Goal: Task Accomplishment & Management: Complete application form

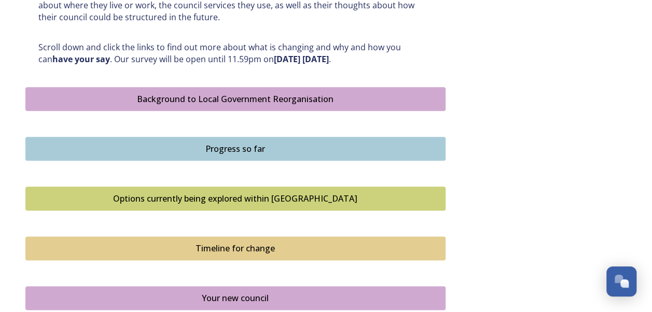
scroll to position [571, 0]
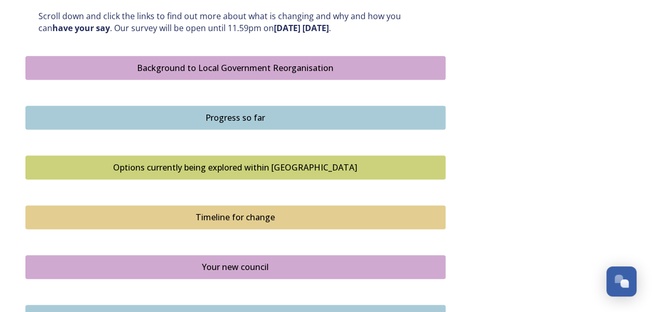
click at [244, 166] on div "Options currently being explored within [GEOGRAPHIC_DATA]" at bounding box center [235, 167] width 409 height 12
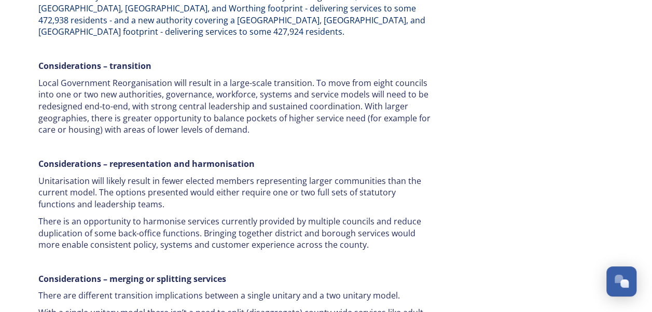
scroll to position [2133, 0]
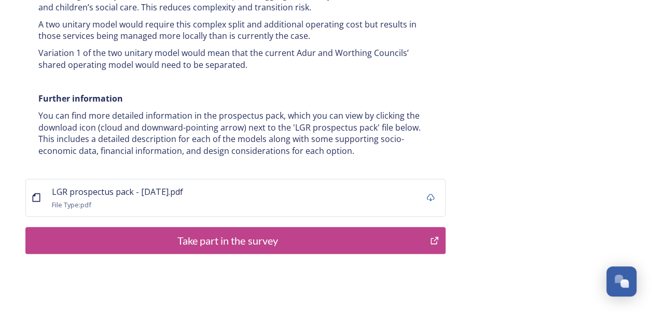
click at [189, 233] on div "Take part in the survey" at bounding box center [228, 241] width 394 height 16
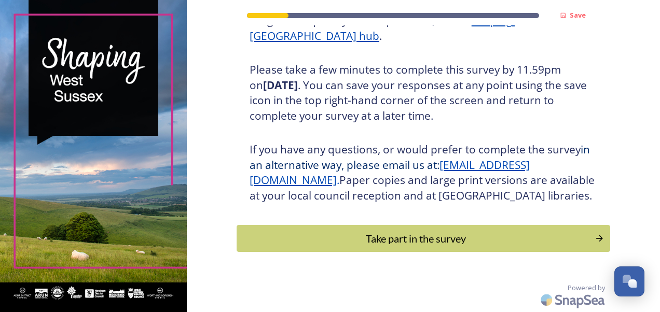
scroll to position [186, 0]
click at [423, 236] on div "Take part in the survey" at bounding box center [415, 239] width 351 height 16
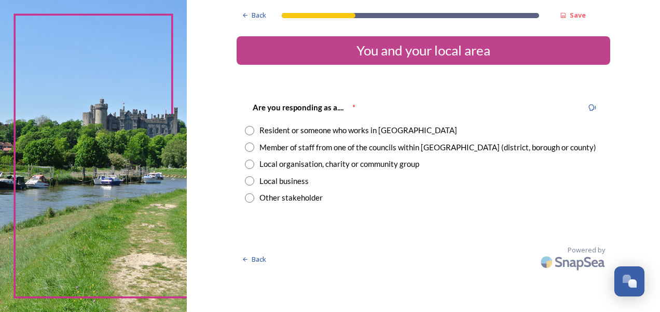
click at [248, 130] on input "radio" at bounding box center [249, 130] width 9 height 9
radio input "true"
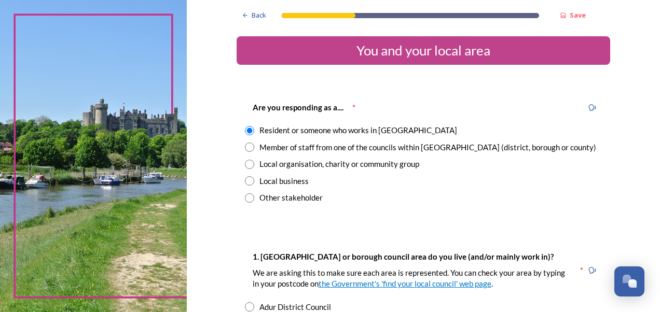
click at [245, 147] on input "radio" at bounding box center [249, 147] width 9 height 9
radio input "true"
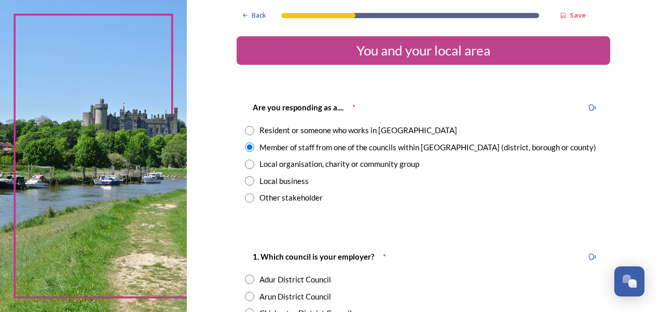
click at [240, 127] on div "Are you responding as a.... * Resident or someone who works in [GEOGRAPHIC_DATA…" at bounding box center [422, 152] width 373 height 123
click at [245, 134] on input "radio" at bounding box center [249, 130] width 9 height 9
radio input "true"
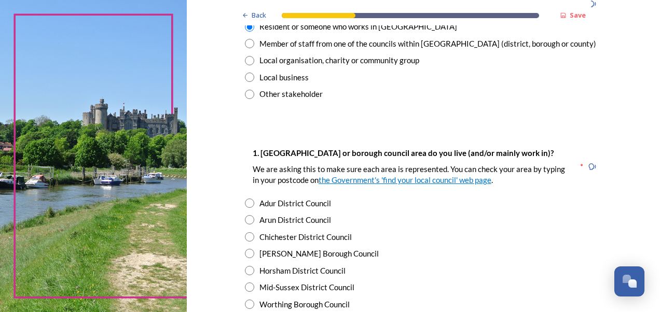
scroll to position [156, 0]
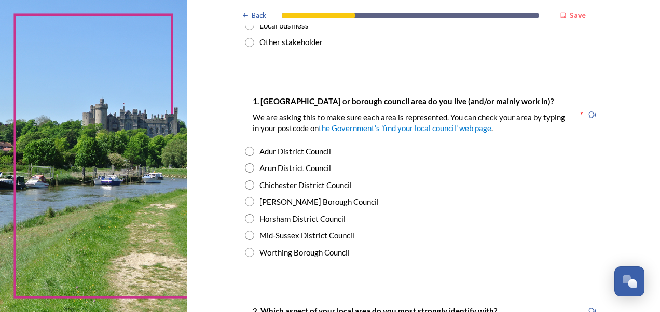
click at [245, 202] on input "radio" at bounding box center [249, 201] width 9 height 9
radio input "true"
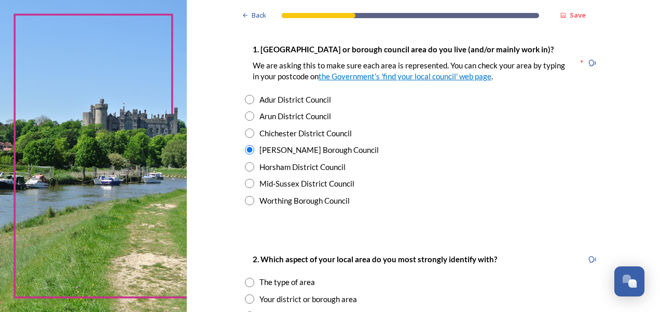
scroll to position [311, 0]
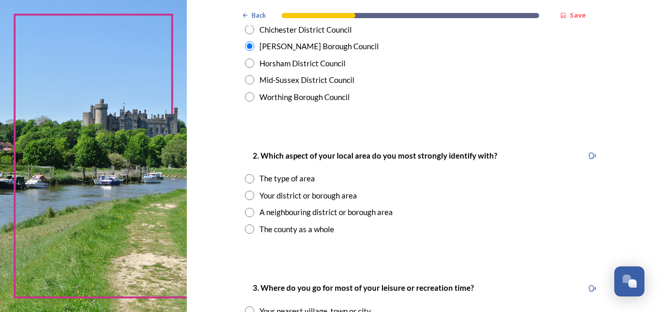
click at [245, 230] on input "radio" at bounding box center [249, 229] width 9 height 9
radio input "true"
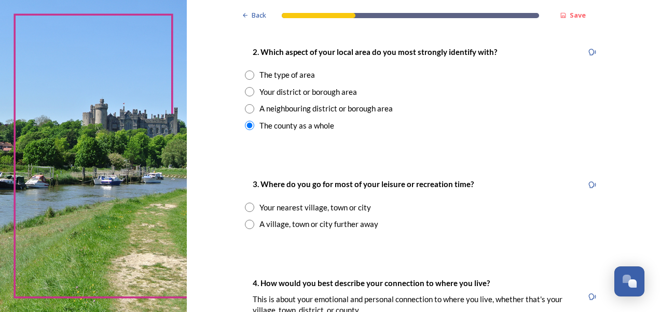
click at [247, 227] on input "radio" at bounding box center [249, 224] width 9 height 9
radio input "true"
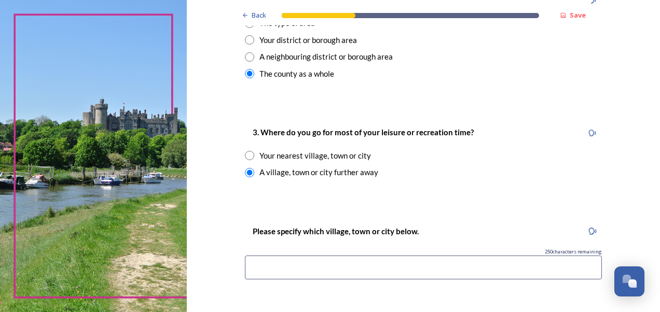
scroll to position [519, 0]
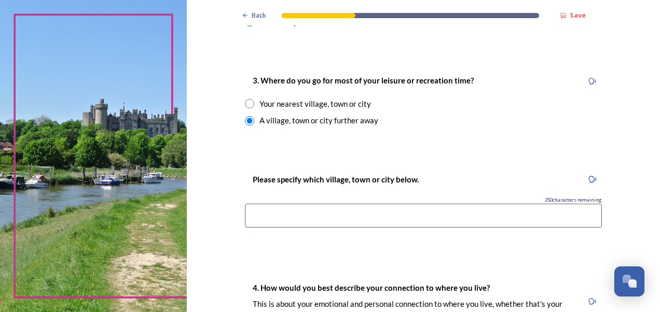
click at [293, 218] on input at bounding box center [423, 216] width 357 height 24
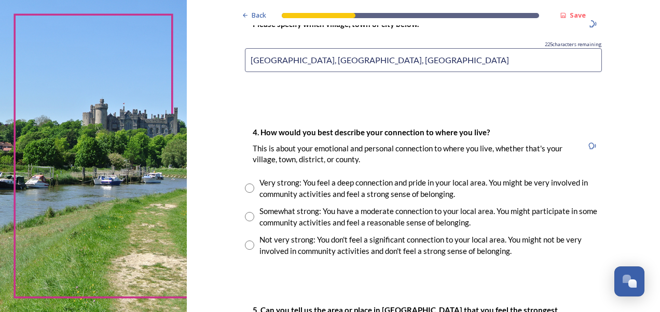
scroll to position [622, 0]
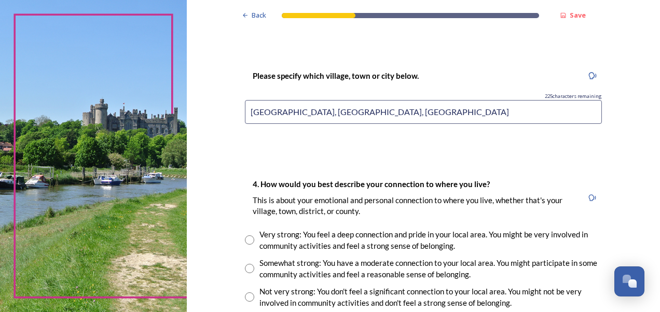
click at [279, 110] on input "[GEOGRAPHIC_DATA], [GEOGRAPHIC_DATA], [GEOGRAPHIC_DATA]" at bounding box center [423, 112] width 357 height 24
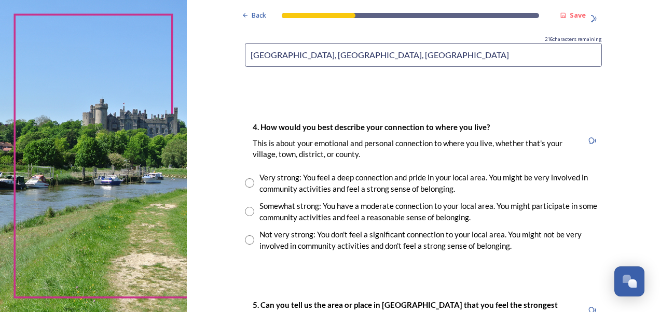
scroll to position [726, 0]
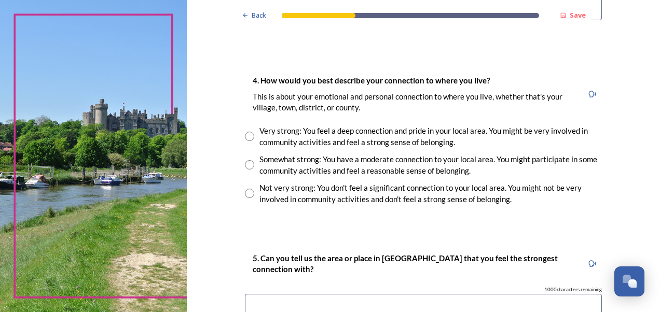
type input "[GEOGRAPHIC_DATA], [GEOGRAPHIC_DATA], [GEOGRAPHIC_DATA]"
click at [245, 164] on input "radio" at bounding box center [249, 164] width 9 height 9
radio input "true"
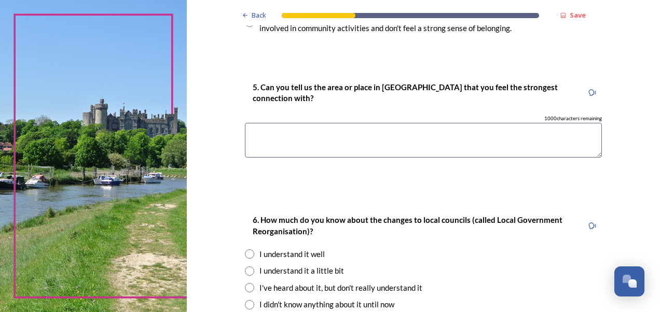
scroll to position [934, 0]
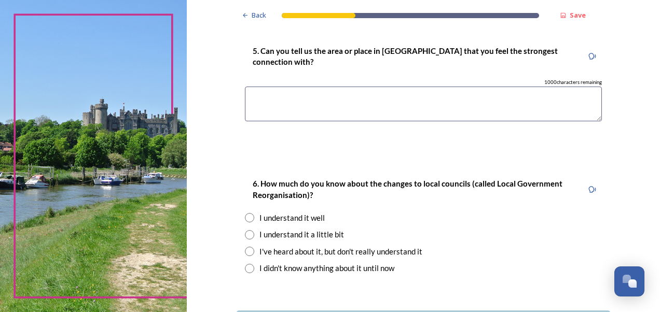
click at [315, 99] on textarea at bounding box center [423, 104] width 357 height 35
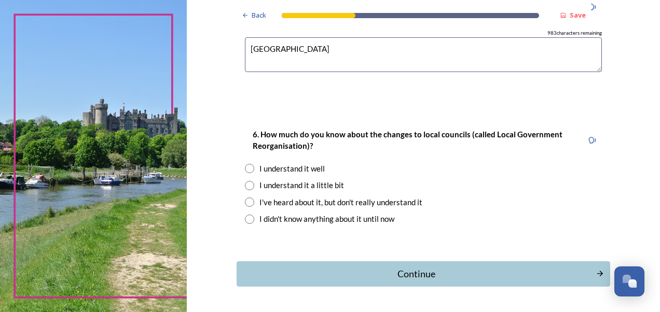
scroll to position [1017, 0]
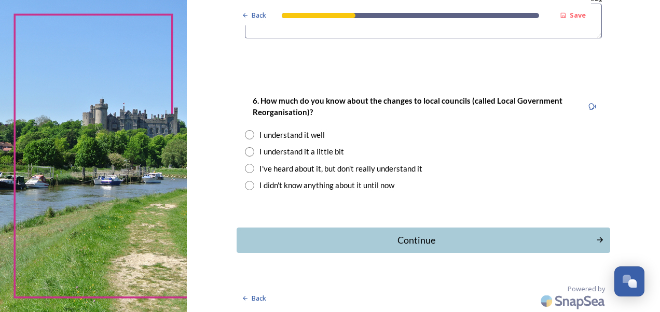
type textarea "[GEOGRAPHIC_DATA]"
click at [246, 135] on input "radio" at bounding box center [249, 134] width 9 height 9
radio input "true"
click at [375, 233] on div "Continue" at bounding box center [415, 240] width 351 height 14
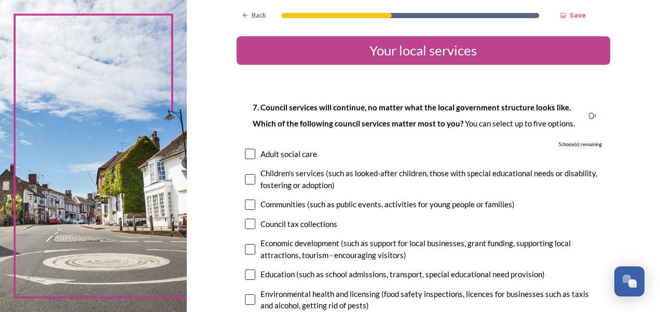
scroll to position [104, 0]
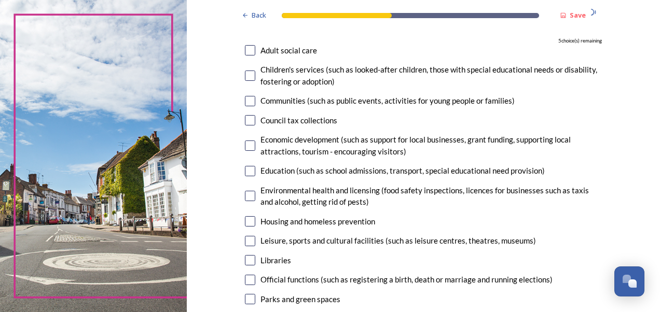
click at [246, 77] on input "checkbox" at bounding box center [250, 76] width 10 height 10
checkbox input "true"
click at [249, 98] on input "checkbox" at bounding box center [250, 101] width 10 height 10
checkbox input "true"
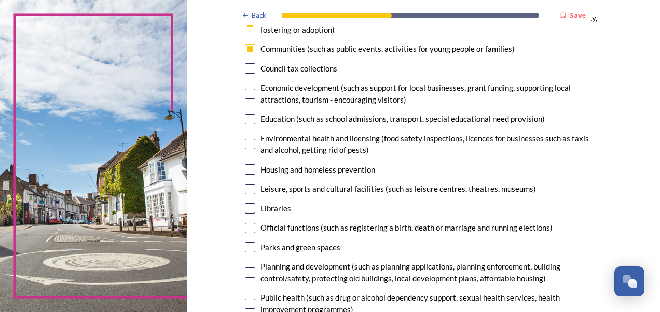
click at [245, 120] on input "checkbox" at bounding box center [250, 119] width 10 height 10
checkbox input "true"
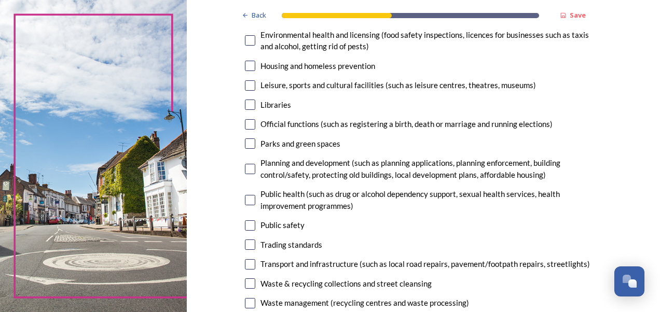
click at [245, 67] on input "checkbox" at bounding box center [250, 66] width 10 height 10
checkbox input "true"
click at [247, 145] on input "checkbox" at bounding box center [250, 143] width 10 height 10
checkbox input "true"
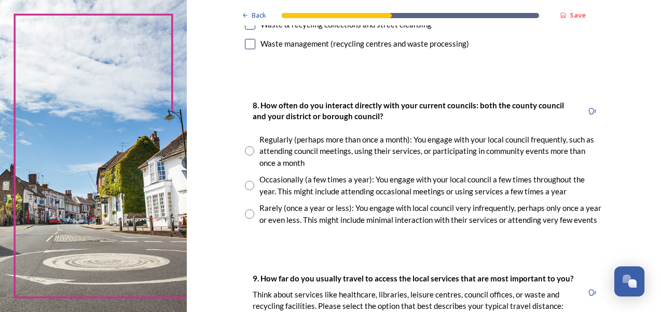
scroll to position [571, 0]
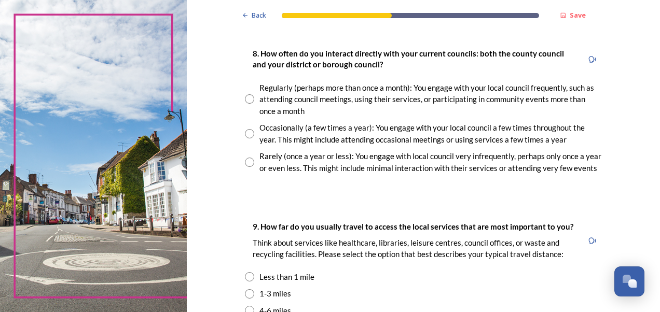
click at [247, 99] on input "radio" at bounding box center [249, 98] width 9 height 9
radio input "true"
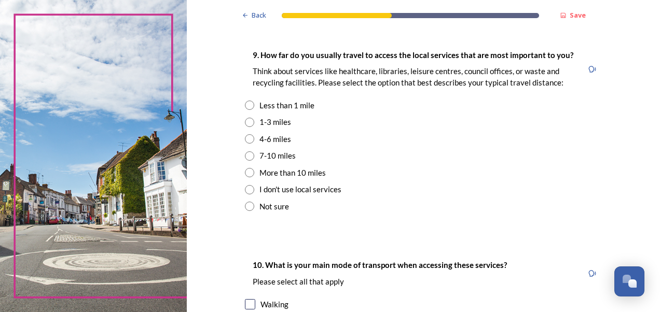
scroll to position [726, 0]
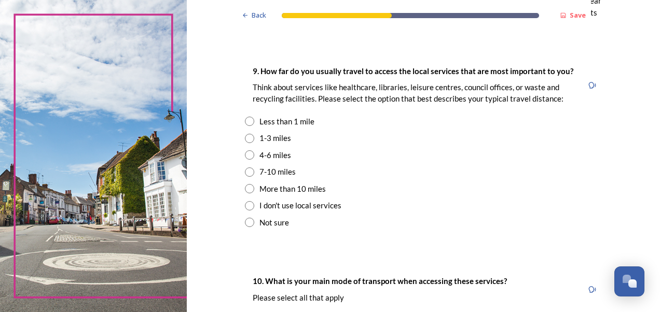
click at [247, 189] on input "radio" at bounding box center [249, 188] width 9 height 9
radio input "true"
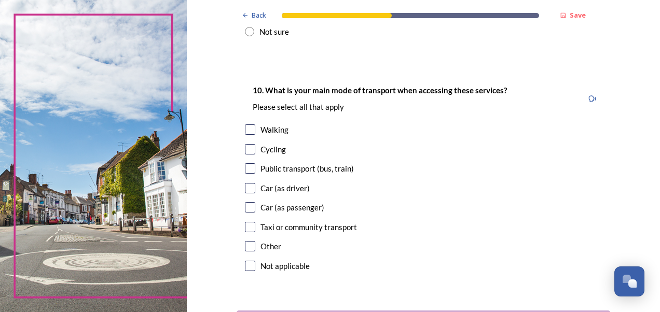
scroll to position [934, 0]
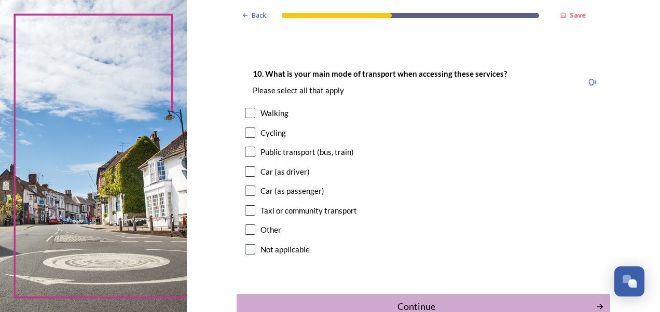
click at [246, 170] on input "checkbox" at bounding box center [250, 171] width 10 height 10
checkbox input "true"
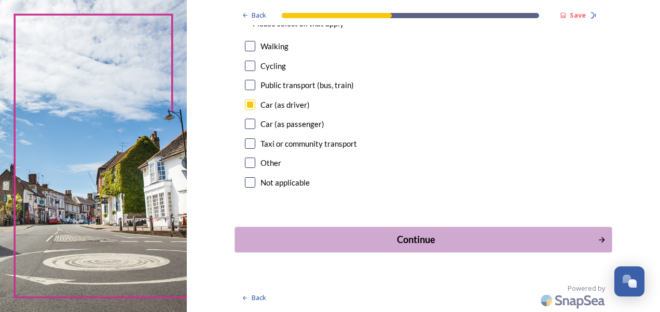
click at [405, 234] on div "Continue" at bounding box center [415, 240] width 351 height 14
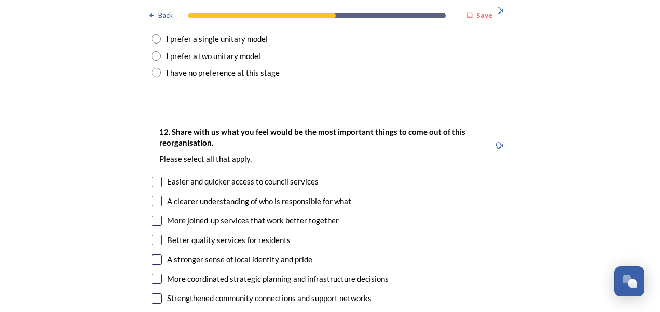
scroll to position [1297, 0]
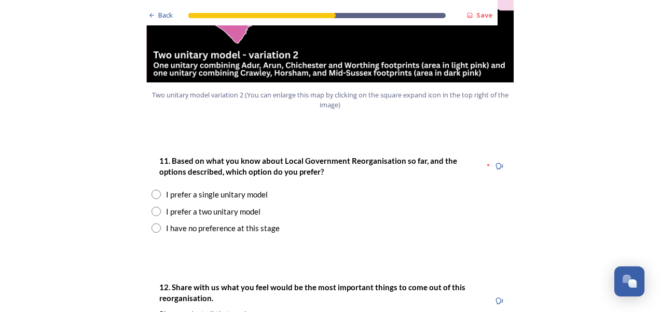
drag, startPoint x: 155, startPoint y: 164, endPoint x: 194, endPoint y: 172, distance: 40.7
click at [154, 190] on input "radio" at bounding box center [155, 194] width 9 height 9
radio input "true"
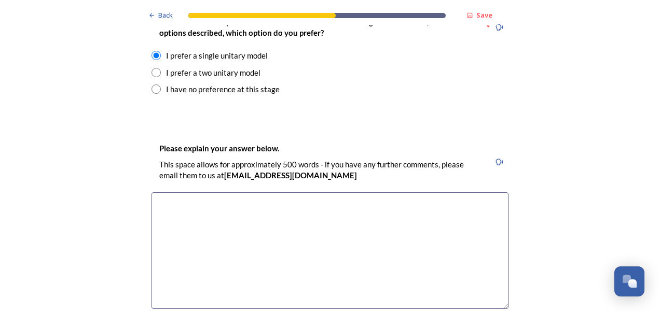
scroll to position [1452, 0]
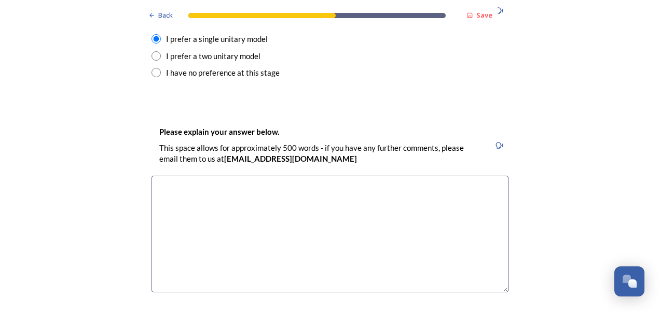
drag, startPoint x: 318, startPoint y: 198, endPoint x: 327, endPoint y: 185, distance: 15.7
click at [318, 196] on textarea at bounding box center [329, 234] width 357 height 117
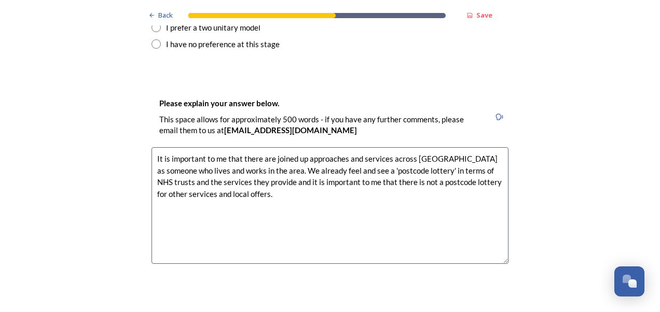
scroll to position [1465, 0]
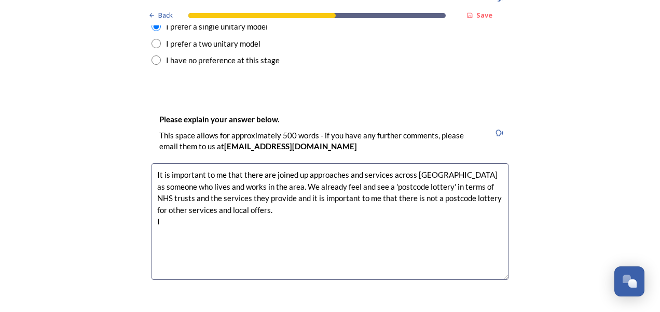
click at [454, 163] on textarea "It is important to me that there are joined up approaches and services across […" at bounding box center [329, 221] width 357 height 117
click at [375, 193] on textarea "It is important to me that there are joined up approaches and services across […" at bounding box center [329, 221] width 357 height 117
click at [328, 163] on textarea "It is important to me that there are joined up approaches and services across […" at bounding box center [329, 221] width 357 height 117
click at [179, 166] on textarea "It is important to me that there are joined up approaches and services across […" at bounding box center [329, 221] width 357 height 117
click at [300, 166] on textarea "It is important to me that there are joined up approaches and services across […" at bounding box center [329, 221] width 357 height 117
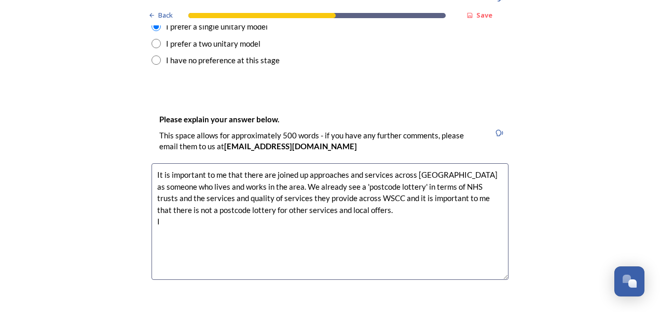
click at [164, 191] on textarea "It is important to me that there are joined up approaches and services across […" at bounding box center [329, 221] width 357 height 117
click at [152, 163] on textarea "It is important to me that there are joined up approaches and services across […" at bounding box center [329, 221] width 357 height 117
click at [151, 191] on textarea "- It is important to me that there are joined up approaches and services across…" at bounding box center [329, 221] width 357 height 117
click at [316, 190] on textarea "- It is important to me that there are joined up approaches and services across…" at bounding box center [329, 221] width 357 height 117
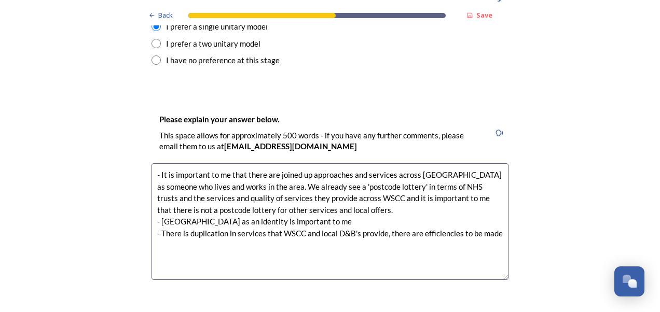
drag, startPoint x: 493, startPoint y: 202, endPoint x: 506, endPoint y: 189, distance: 18.7
click at [496, 200] on textarea "- It is important to me that there are joined up approaches and services across…" at bounding box center [329, 221] width 357 height 117
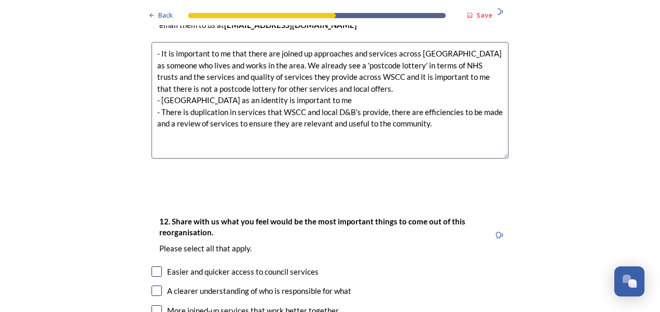
scroll to position [1603, 0]
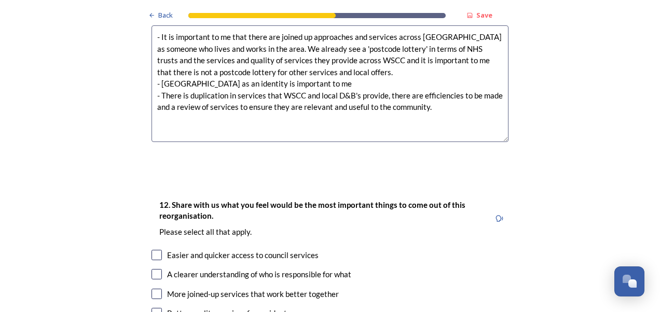
click at [362, 74] on textarea "- It is important to me that there are joined up approaches and services across…" at bounding box center [329, 83] width 357 height 117
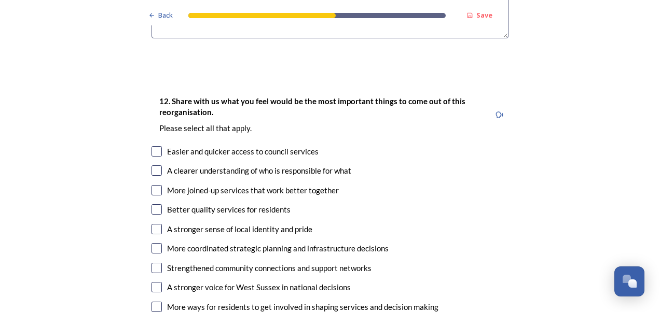
scroll to position [1758, 0]
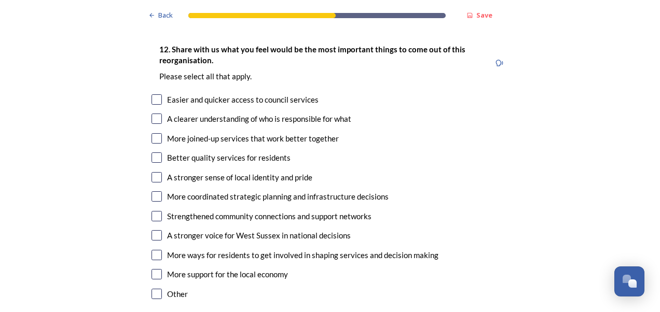
type textarea "- It is important to me that there are joined up approaches and services across…"
click at [157, 133] on input "checkbox" at bounding box center [156, 138] width 10 height 10
checkbox input "true"
click at [154, 152] on input "checkbox" at bounding box center [156, 157] width 10 height 10
checkbox input "true"
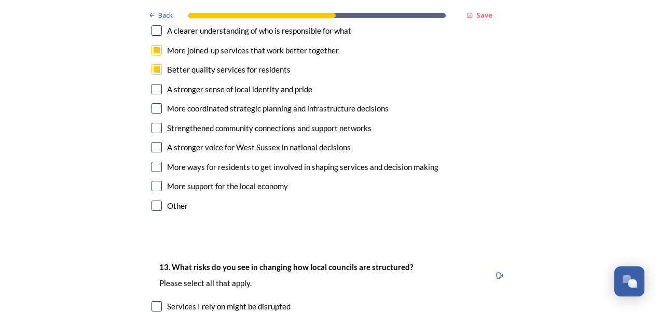
scroll to position [1862, 0]
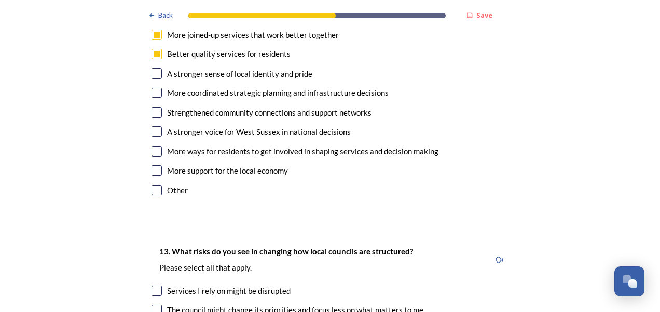
click at [152, 107] on input "checkbox" at bounding box center [156, 112] width 10 height 10
checkbox input "true"
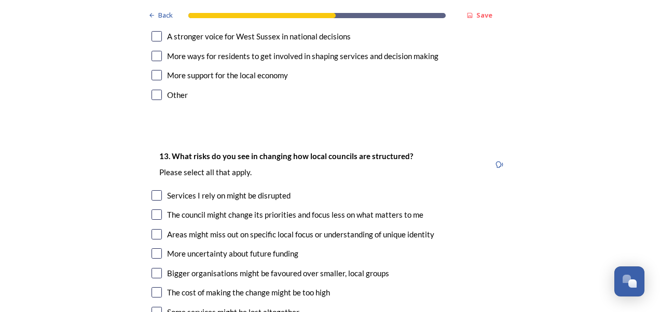
scroll to position [1914, 0]
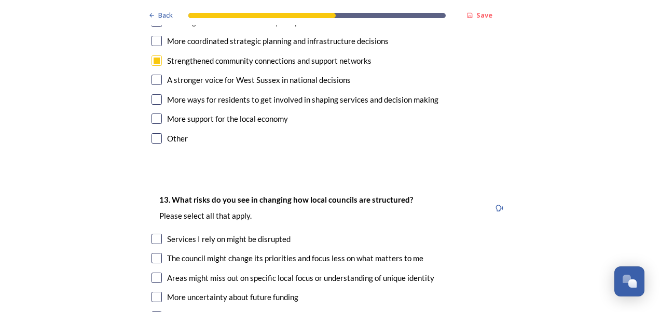
click at [151, 94] on input "checkbox" at bounding box center [156, 99] width 10 height 10
checkbox input "true"
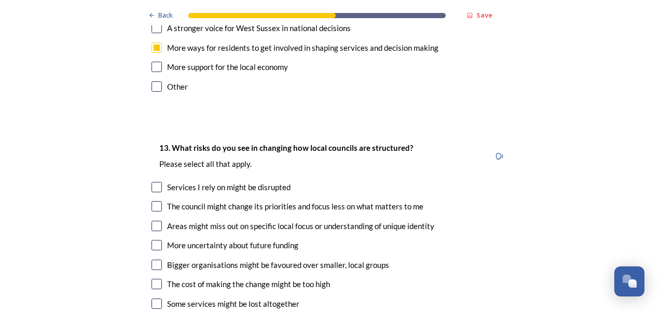
scroll to position [2018, 0]
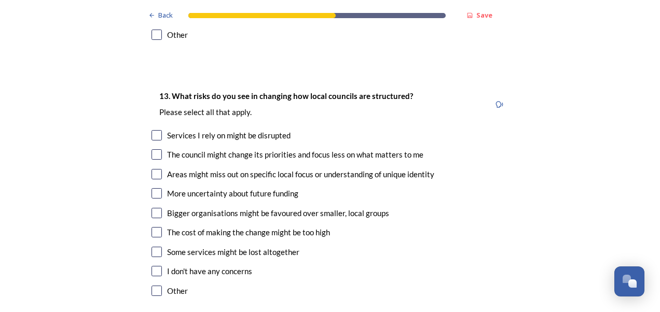
click at [154, 169] on input "checkbox" at bounding box center [156, 174] width 10 height 10
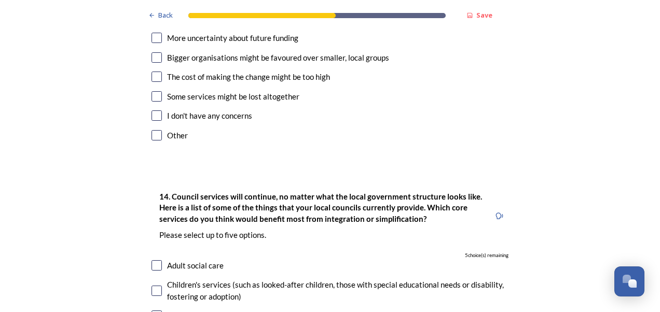
scroll to position [1966, 0]
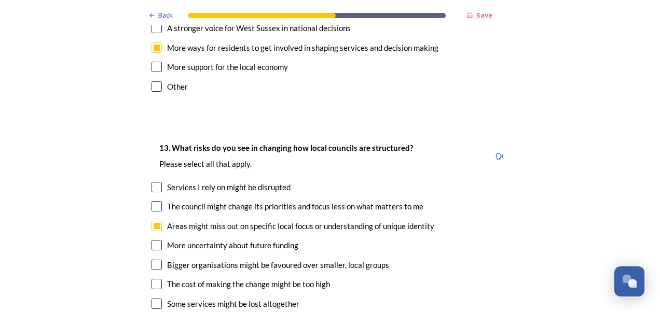
click at [154, 221] on input "checkbox" at bounding box center [156, 226] width 10 height 10
checkbox input "true"
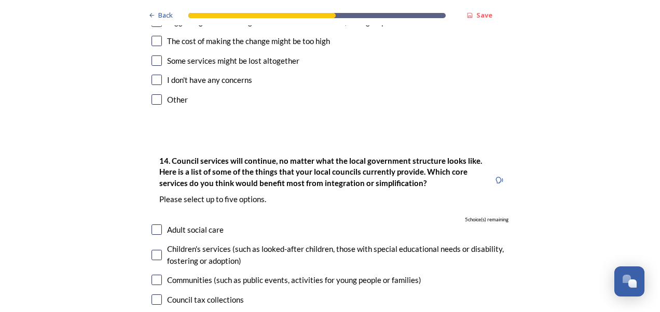
scroll to position [2225, 0]
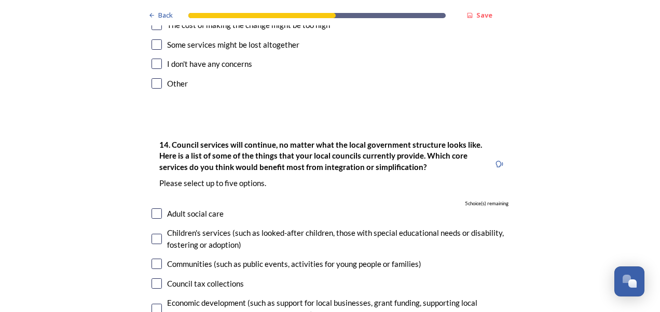
click at [151, 234] on input "checkbox" at bounding box center [156, 239] width 10 height 10
checkbox input "true"
click at [157, 259] on input "checkbox" at bounding box center [156, 264] width 10 height 10
checkbox input "true"
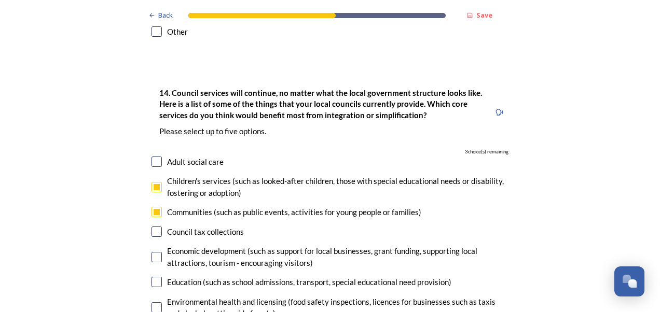
scroll to position [2381, 0]
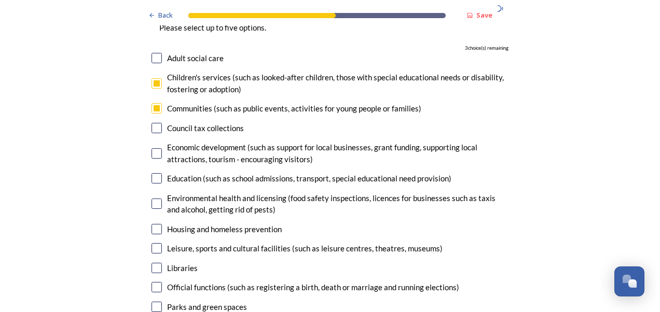
click at [157, 224] on input "checkbox" at bounding box center [156, 229] width 10 height 10
click at [156, 224] on input "checkbox" at bounding box center [156, 229] width 10 height 10
checkbox input "false"
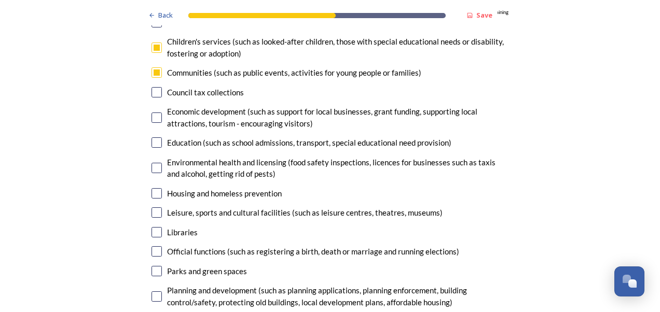
scroll to position [2432, 0]
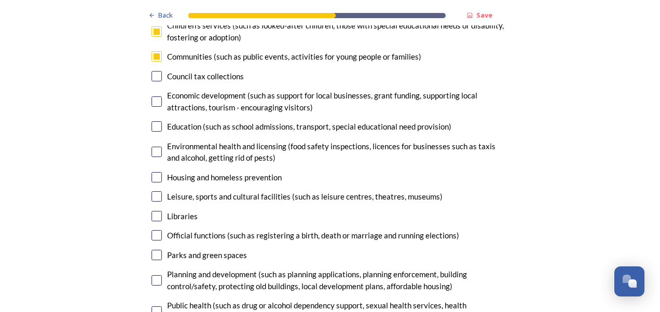
click at [154, 250] on input "checkbox" at bounding box center [156, 255] width 10 height 10
checkbox input "true"
click at [154, 307] on input "checkbox" at bounding box center [156, 312] width 10 height 10
checkbox input "true"
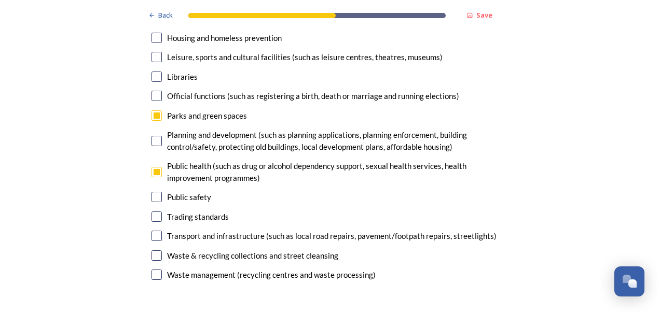
scroll to position [2588, 0]
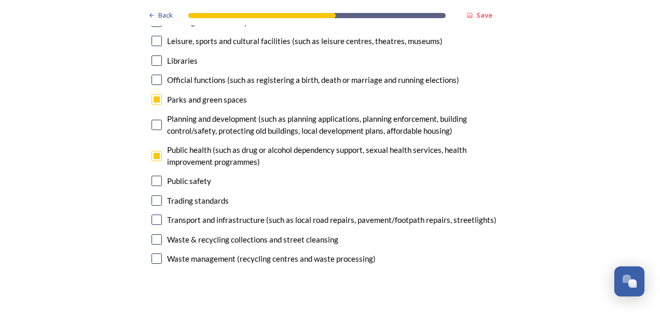
click at [153, 176] on input "checkbox" at bounding box center [156, 181] width 10 height 10
checkbox input "true"
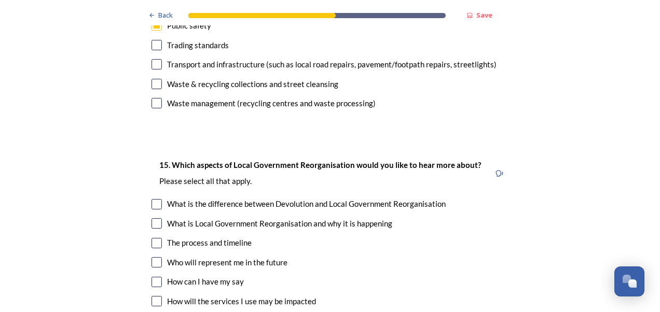
scroll to position [2795, 0]
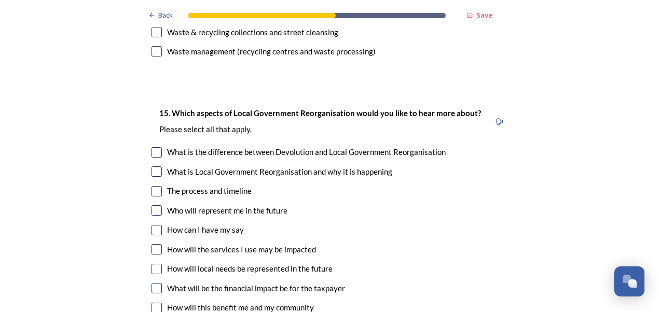
click at [151, 225] on input "checkbox" at bounding box center [156, 230] width 10 height 10
checkbox input "true"
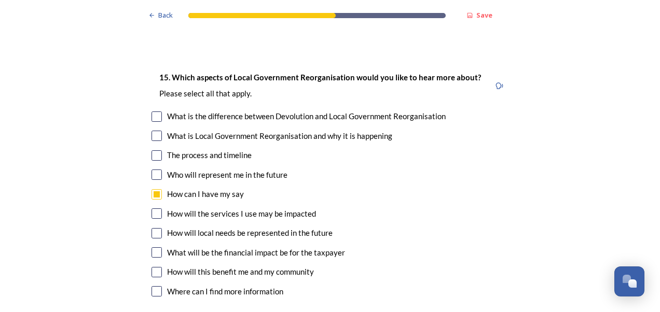
scroll to position [2847, 0]
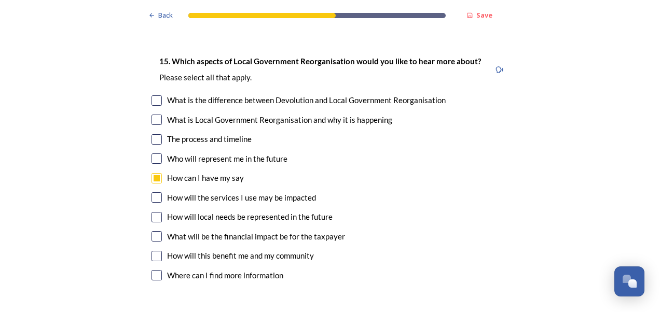
click at [151, 212] on input "checkbox" at bounding box center [156, 217] width 10 height 10
checkbox input "true"
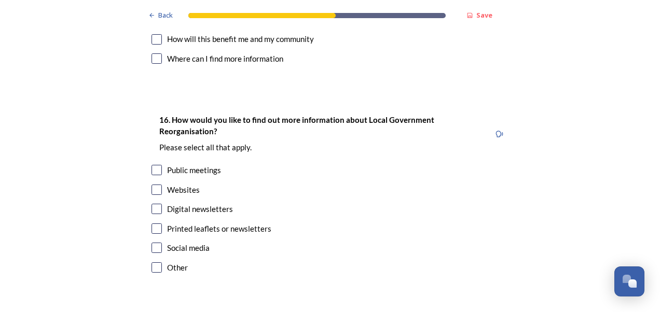
scroll to position [3107, 0]
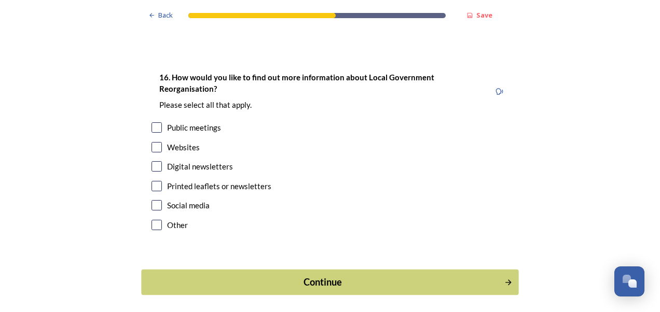
click at [239, 275] on div "Continue" at bounding box center [322, 282] width 351 height 14
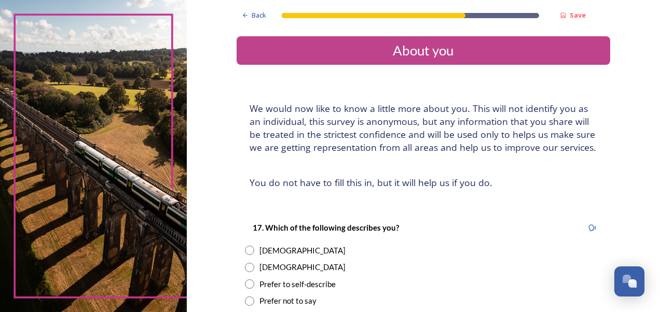
click at [246, 251] on input "radio" at bounding box center [249, 250] width 9 height 9
radio input "true"
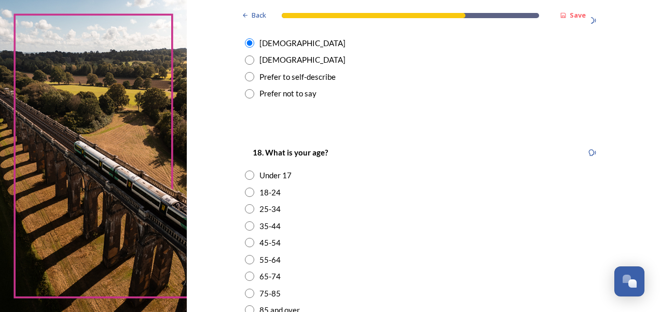
scroll to position [259, 0]
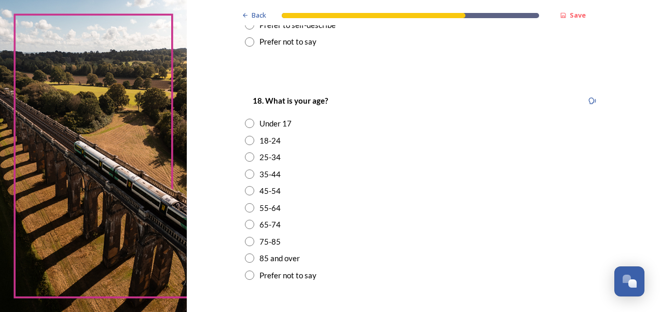
click at [245, 193] on input "radio" at bounding box center [249, 190] width 9 height 9
radio input "true"
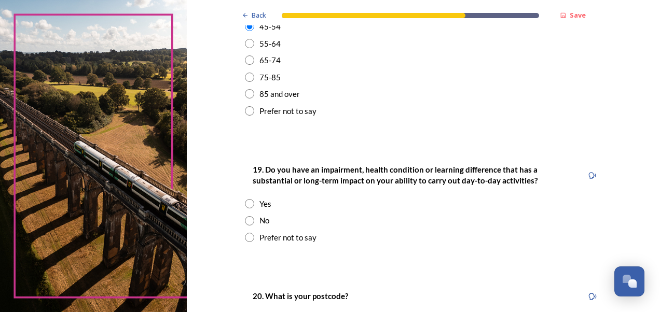
scroll to position [467, 0]
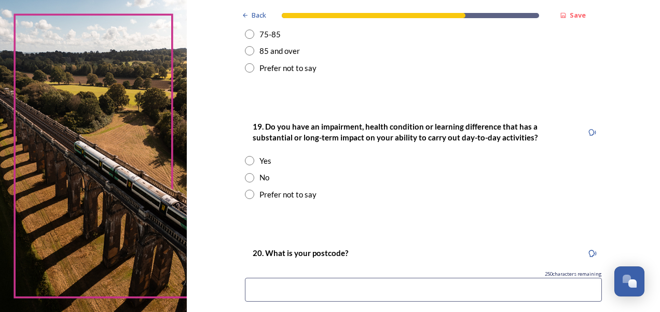
click at [248, 177] on input "radio" at bounding box center [249, 177] width 9 height 9
radio input "true"
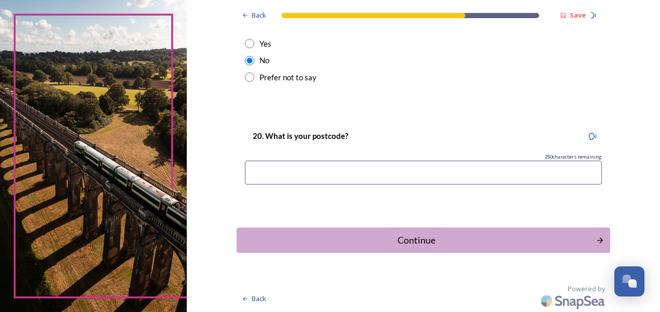
click at [350, 168] on input at bounding box center [423, 173] width 357 height 24
type input "RH10 7XF"
click at [349, 239] on div "Continue" at bounding box center [415, 240] width 351 height 14
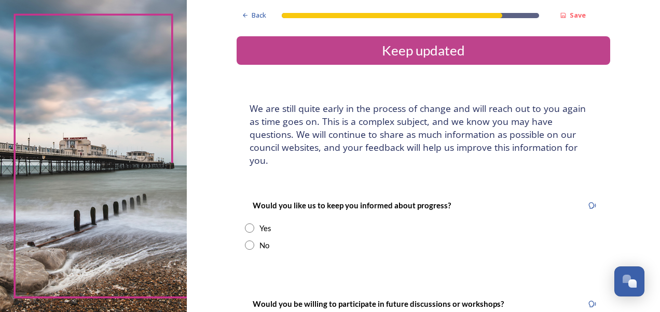
click at [245, 241] on input "radio" at bounding box center [249, 245] width 9 height 9
radio input "true"
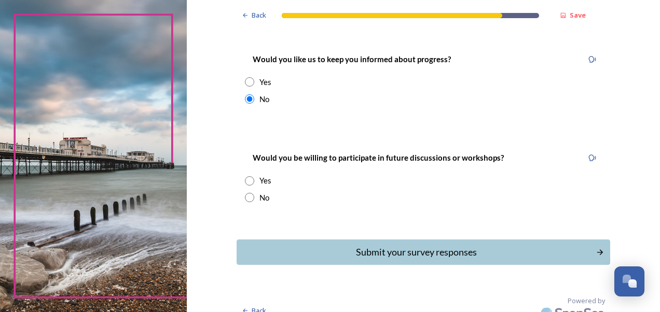
click at [249, 193] on input "radio" at bounding box center [249, 197] width 9 height 9
radio input "true"
click at [359, 245] on div "Submit your survey responses" at bounding box center [415, 252] width 351 height 14
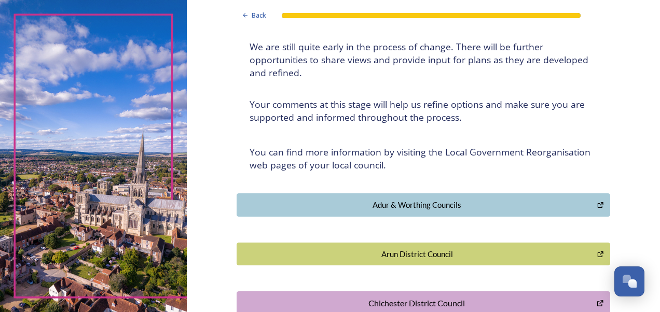
scroll to position [52, 0]
